Goal: Task Accomplishment & Management: Complete application form

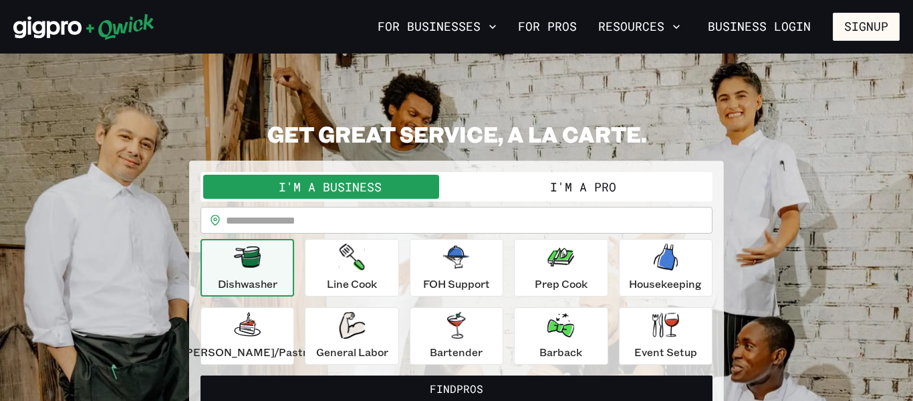
click at [510, 183] on button "I'm a Pro" at bounding box center [583, 187] width 253 height 24
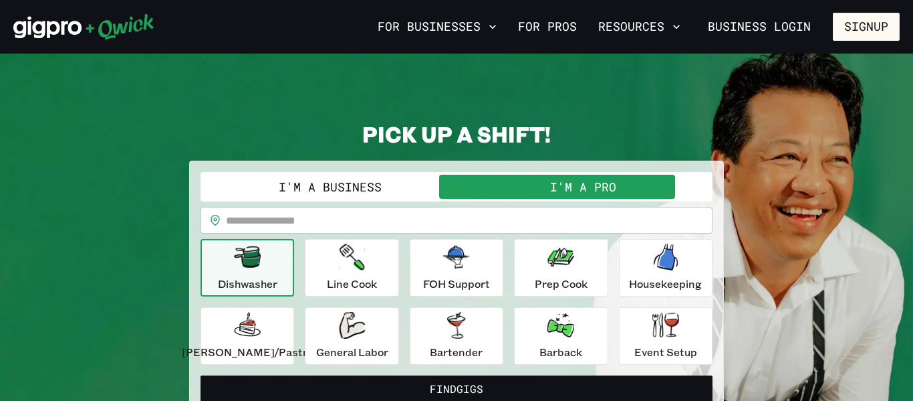
click at [438, 227] on input "text" at bounding box center [469, 220] width 487 height 27
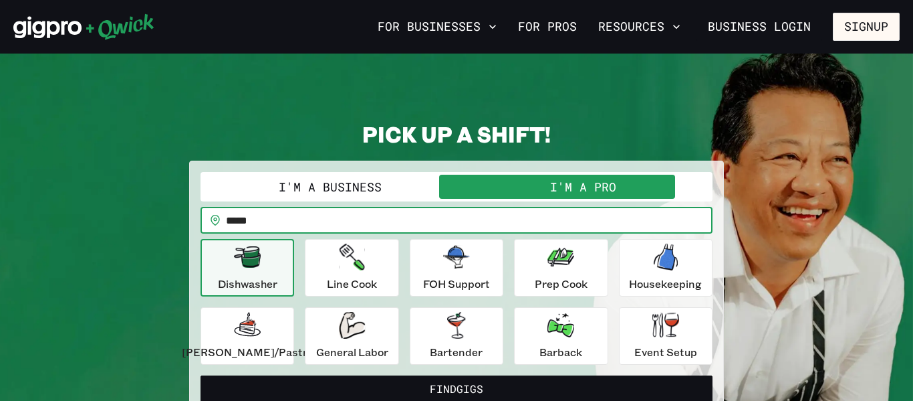
type input "*****"
click at [201, 375] on button "Find Gigs" at bounding box center [457, 388] width 512 height 27
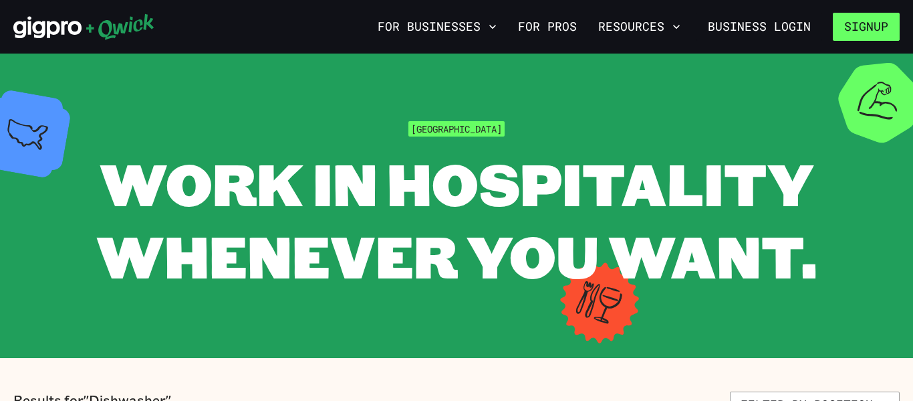
click at [869, 19] on button "Signup" at bounding box center [866, 27] width 67 height 28
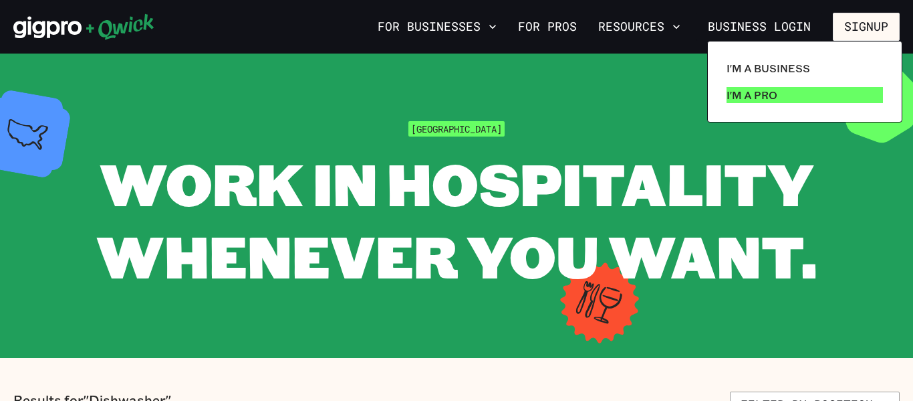
click at [777, 86] on link "I'm a Pro" at bounding box center [805, 95] width 167 height 27
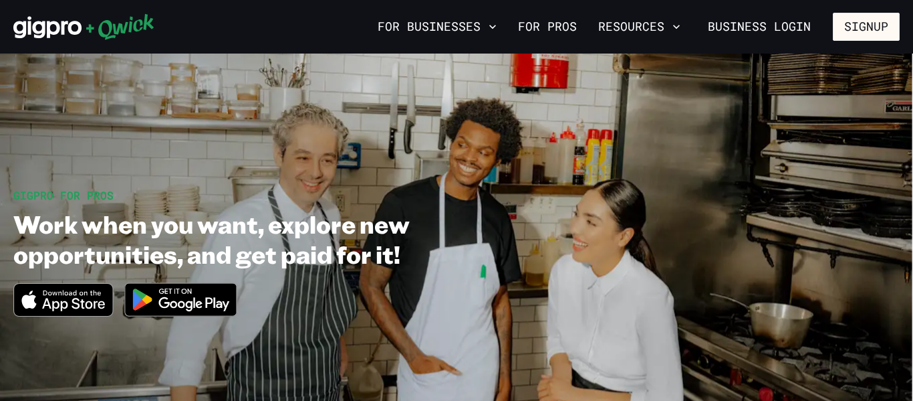
click at [170, 308] on img at bounding box center [181, 299] width 130 height 50
click at [536, 22] on link "For Pros" at bounding box center [548, 26] width 70 height 23
